Goal: Task Accomplishment & Management: Manage account settings

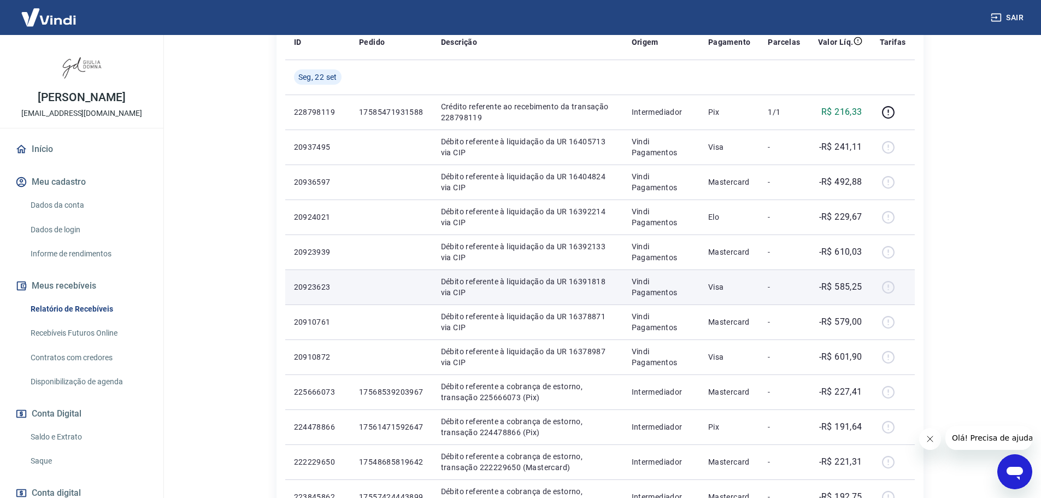
scroll to position [219, 0]
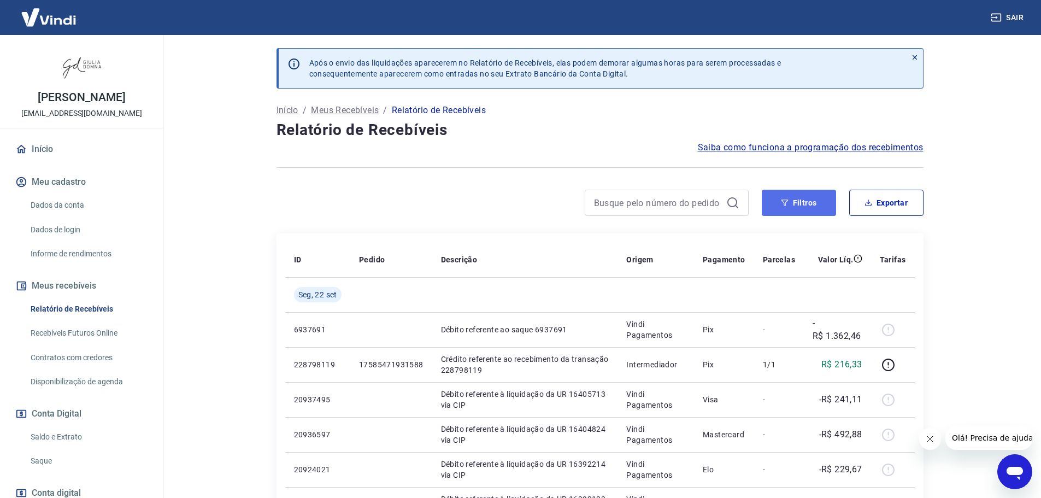
click at [799, 197] on button "Filtros" at bounding box center [799, 203] width 74 height 26
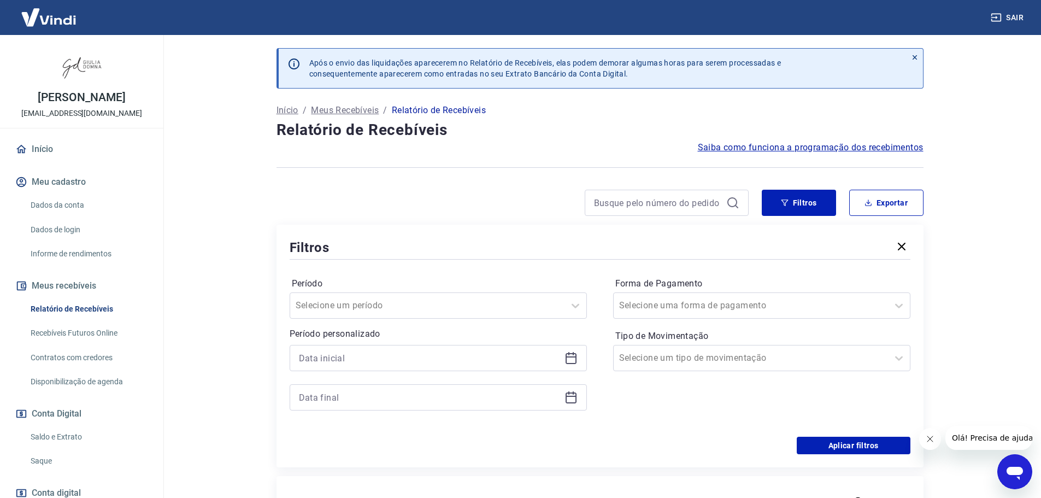
click at [570, 362] on icon at bounding box center [571, 357] width 13 height 13
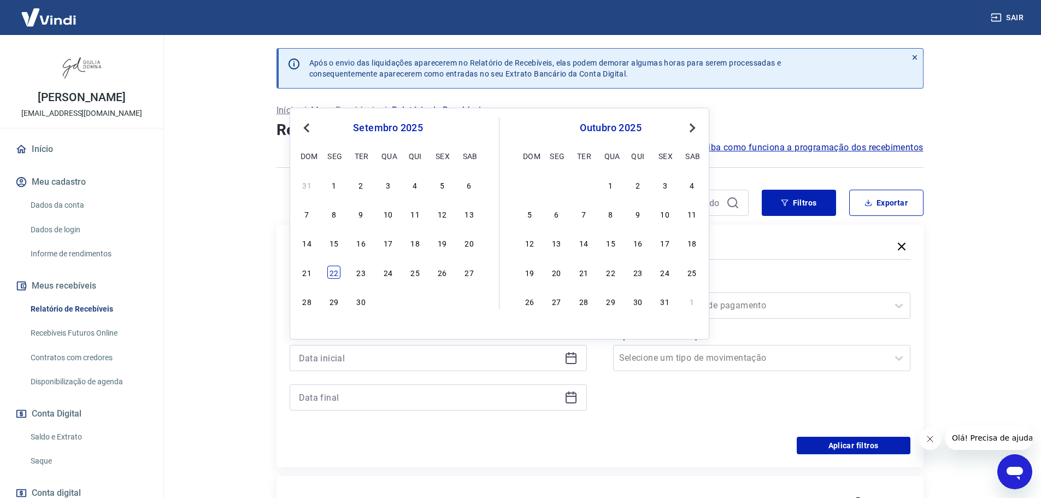
click at [334, 275] on div "22" at bounding box center [333, 272] width 13 height 13
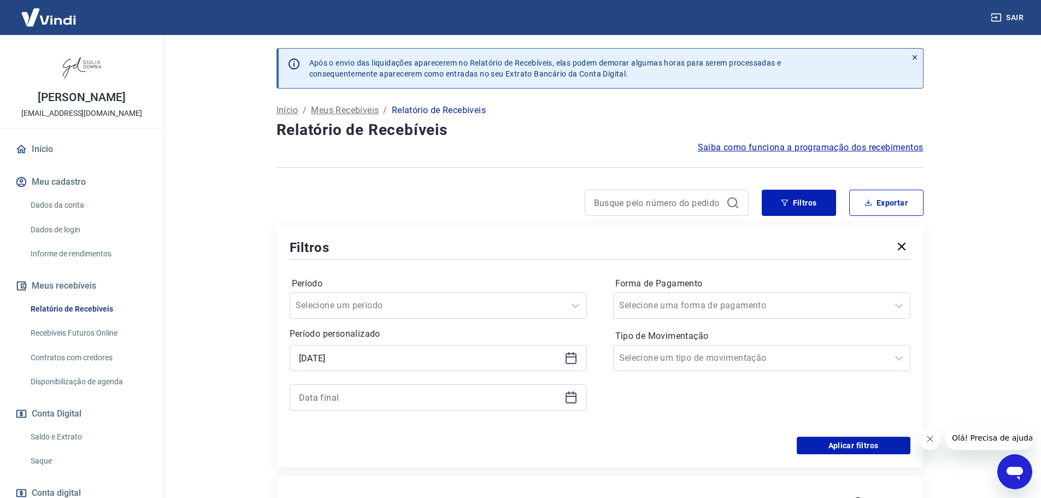
type input "22/09/2025"
click at [572, 398] on icon at bounding box center [571, 397] width 13 height 13
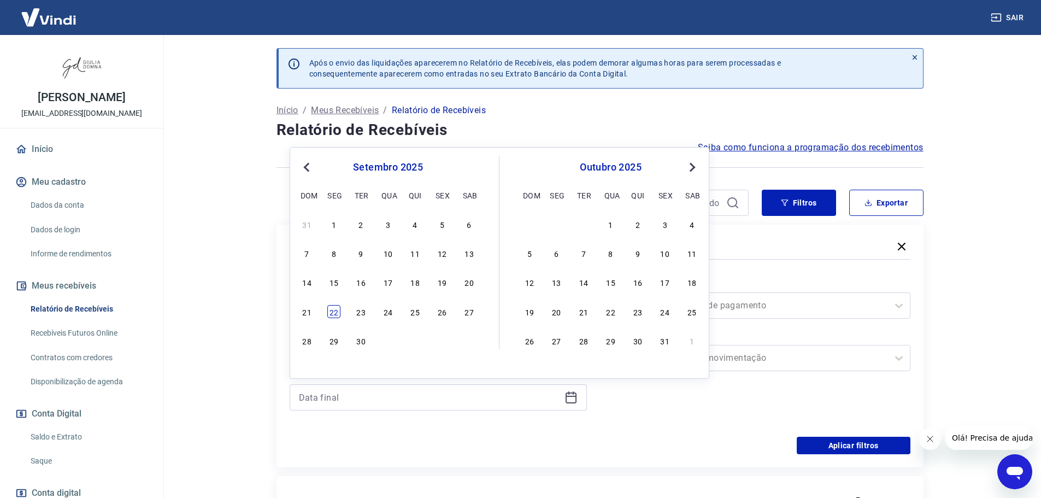
click at [329, 308] on div "22" at bounding box center [333, 311] width 13 height 13
type input "22/09/2025"
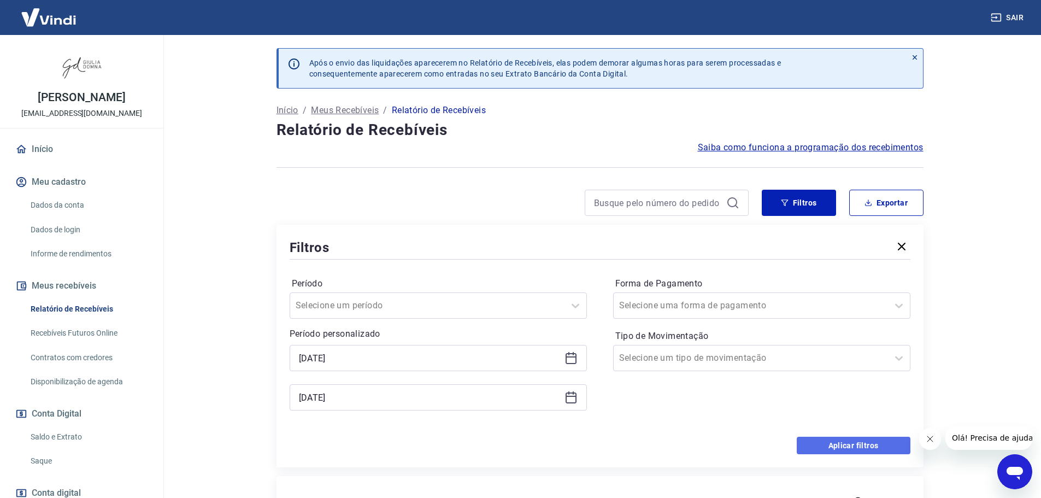
click at [833, 445] on button "Aplicar filtros" at bounding box center [854, 445] width 114 height 17
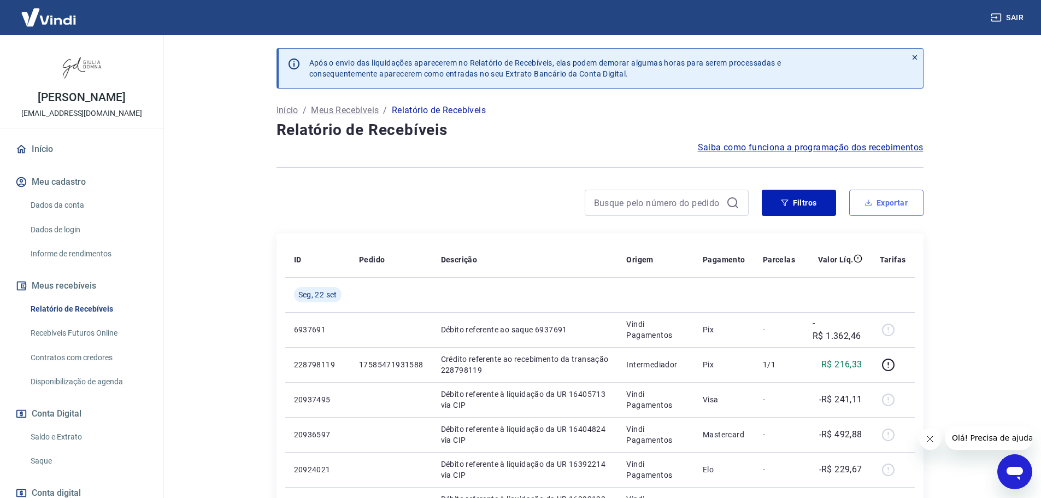
click at [898, 204] on button "Exportar" at bounding box center [886, 203] width 74 height 26
type input "22/09/2025"
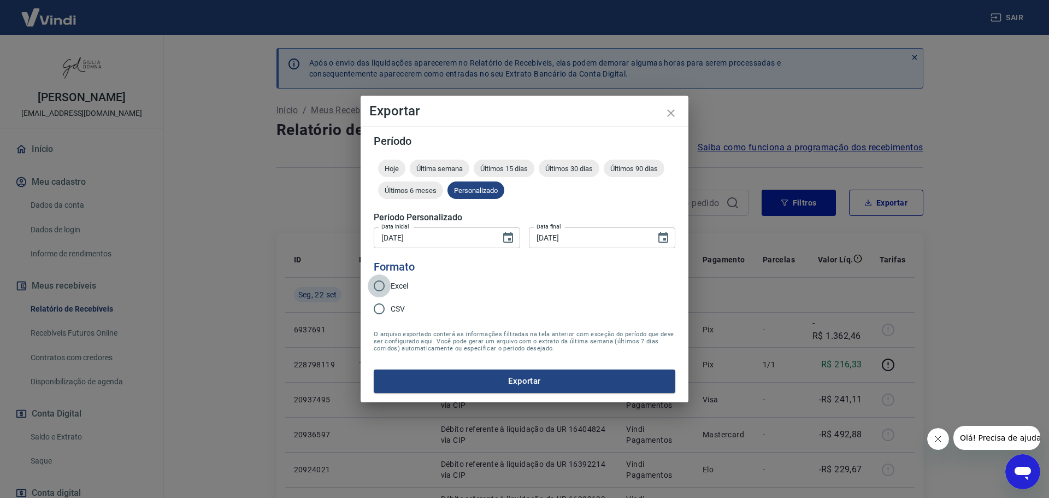
click at [376, 284] on input "Excel" at bounding box center [379, 285] width 23 height 23
radio input "true"
click at [566, 381] on button "Exportar" at bounding box center [525, 380] width 302 height 23
